Goal: Find specific page/section: Find specific page/section

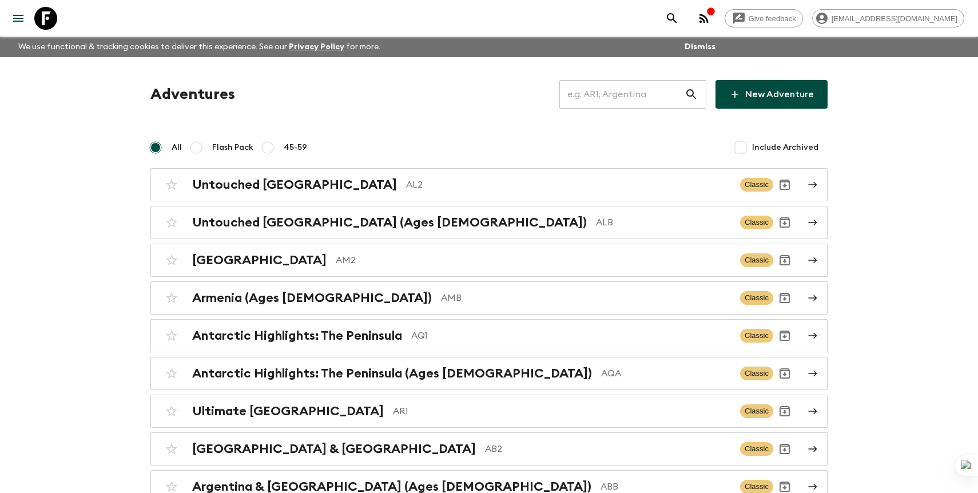
click at [655, 94] on input "text" at bounding box center [622, 94] width 125 height 32
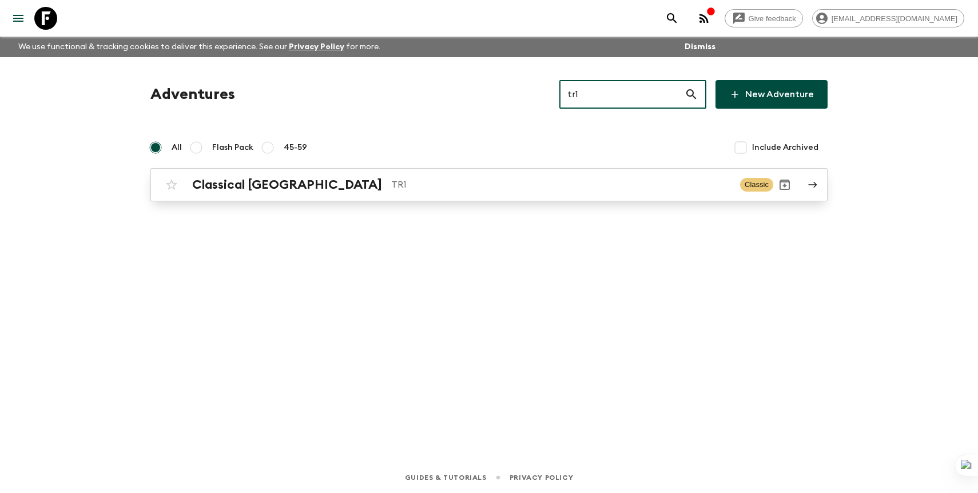
type input "tr1"
click at [461, 189] on p "TR1" at bounding box center [561, 185] width 340 height 14
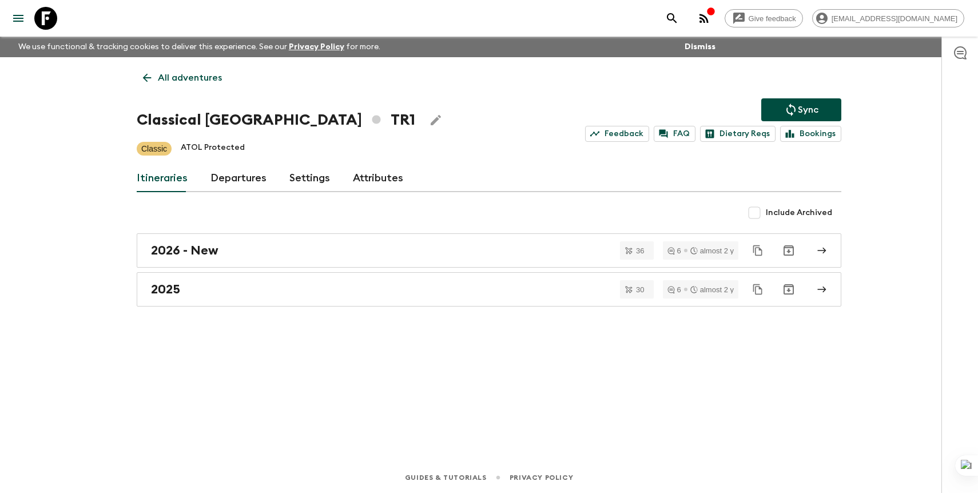
click at [208, 176] on div "Itineraries Departures Settings Attributes" at bounding box center [489, 178] width 705 height 27
click at [244, 177] on link "Departures" at bounding box center [239, 178] width 56 height 27
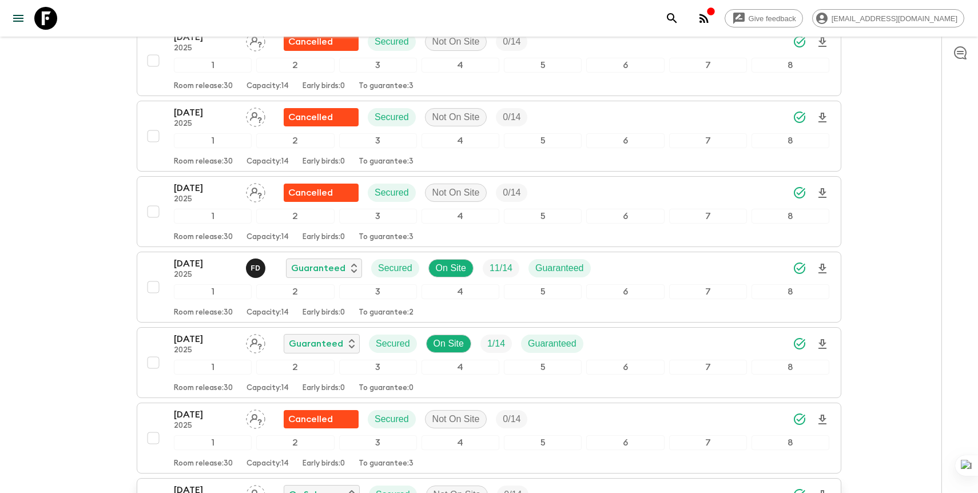
scroll to position [3286, 0]
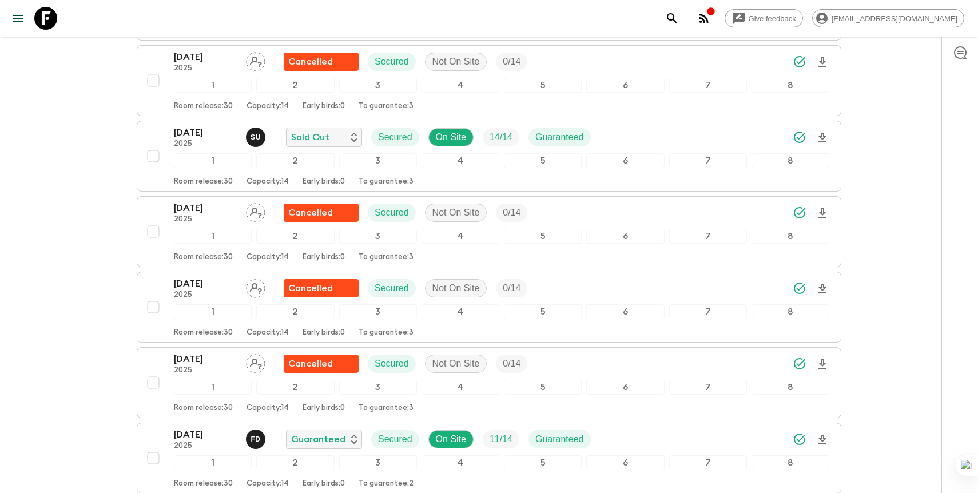
scroll to position [3217, 0]
